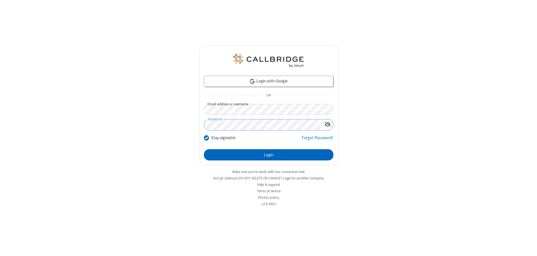
click at [269, 155] on button "Login" at bounding box center [269, 154] width 130 height 11
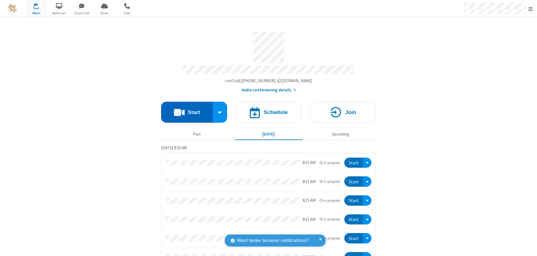
click at [185, 110] on button "Start" at bounding box center [187, 112] width 52 height 21
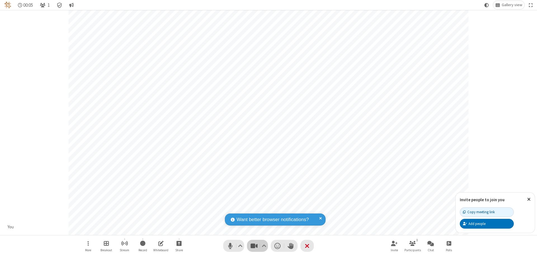
click at [254, 246] on span "Stop video (⌘+Shift+V)" at bounding box center [254, 246] width 8 height 8
click at [254, 246] on span "Start video (⌘+Shift+V)" at bounding box center [254, 246] width 8 height 8
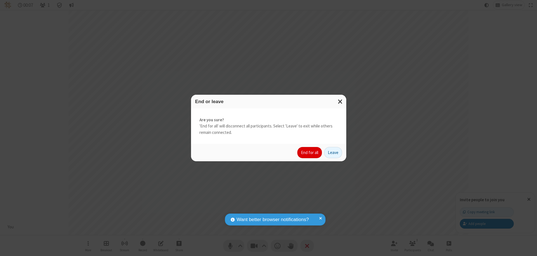
click at [310, 153] on button "End for all" at bounding box center [309, 152] width 25 height 11
